Goal: Information Seeking & Learning: Find specific fact

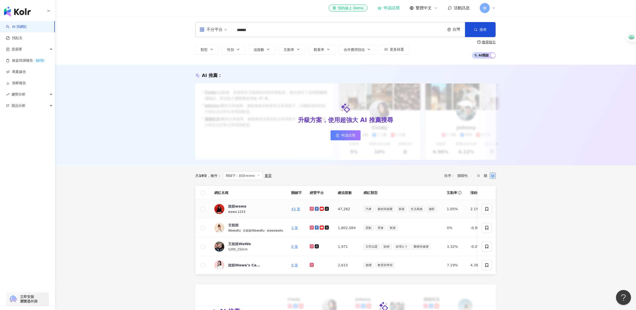
click at [311, 210] on icon at bounding box center [311, 208] width 3 height 3
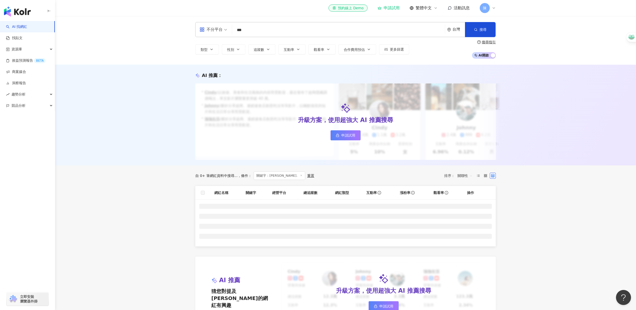
drag, startPoint x: 179, startPoint y: 215, endPoint x: 183, endPoint y: 215, distance: 3.8
click at [179, 215] on main "不分平台 [PERSON_NAME]. *** 台灣 搜尋 類型 性別 追蹤數 互動率 觀看率 合作費用預估 更多篩選 搜尋指引 AI 開啟 AI 關閉 AI…" at bounding box center [345, 258] width 581 height 484
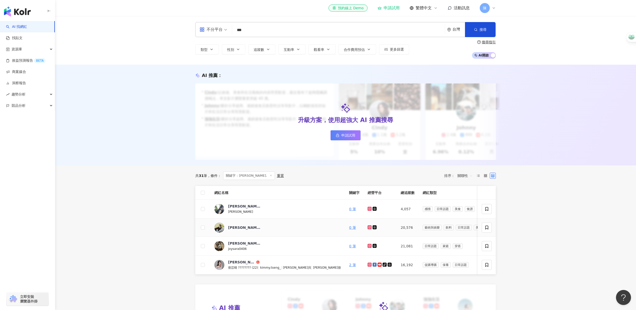
click at [368, 229] on icon at bounding box center [370, 227] width 4 height 4
